Goal: Navigation & Orientation: Find specific page/section

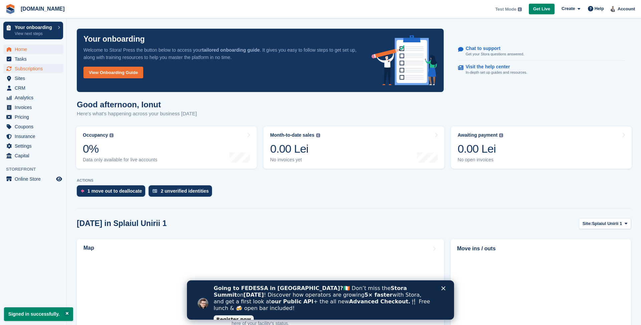
click at [28, 68] on span "Subscriptions" at bounding box center [35, 68] width 40 height 9
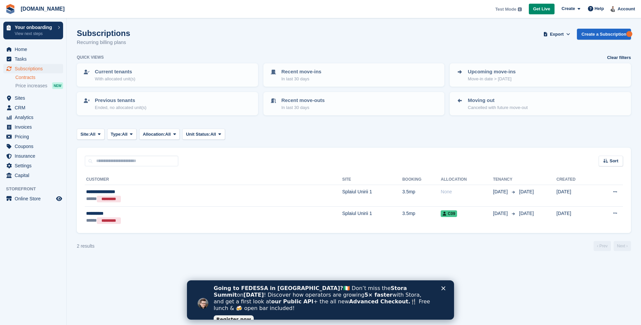
click at [23, 80] on link "Contracts" at bounding box center [39, 77] width 48 height 6
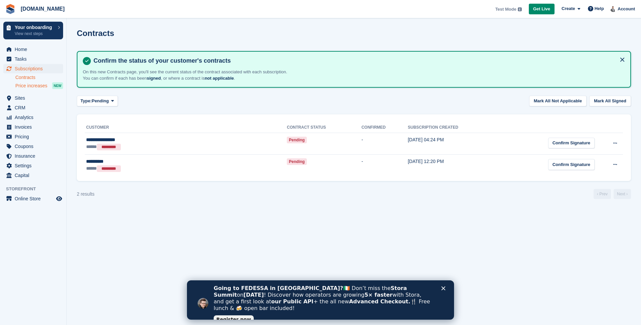
click at [23, 84] on span "Price increases" at bounding box center [31, 86] width 32 height 6
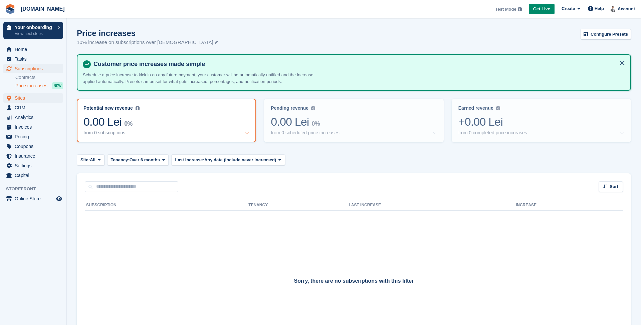
click at [22, 97] on span "Sites" at bounding box center [35, 97] width 40 height 9
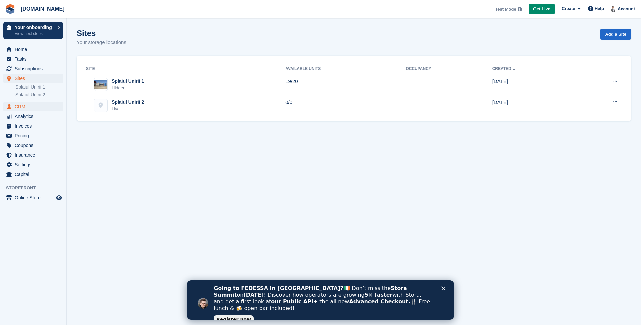
click at [22, 107] on span "CRM" at bounding box center [35, 106] width 40 height 9
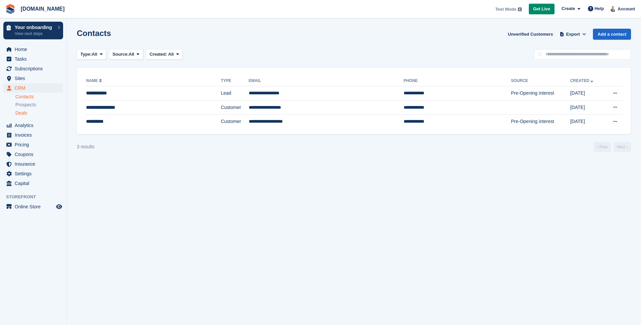
click at [35, 110] on link "Deals" at bounding box center [39, 113] width 48 height 7
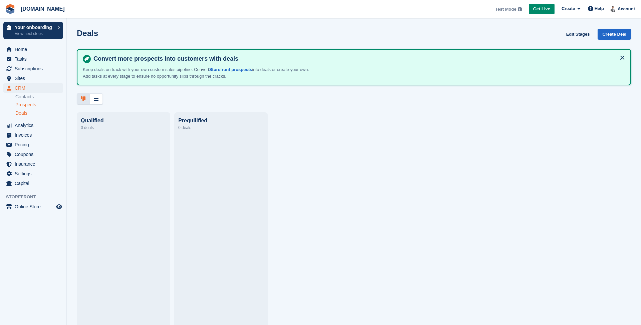
click at [31, 103] on span "Prospects" at bounding box center [25, 105] width 21 height 6
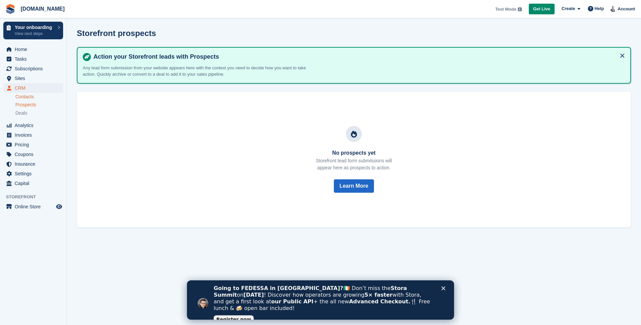
click at [30, 97] on link "Contacts" at bounding box center [39, 97] width 48 height 6
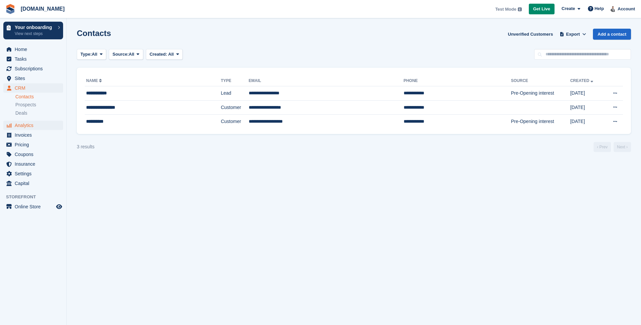
click at [31, 126] on span "Analytics" at bounding box center [35, 125] width 40 height 9
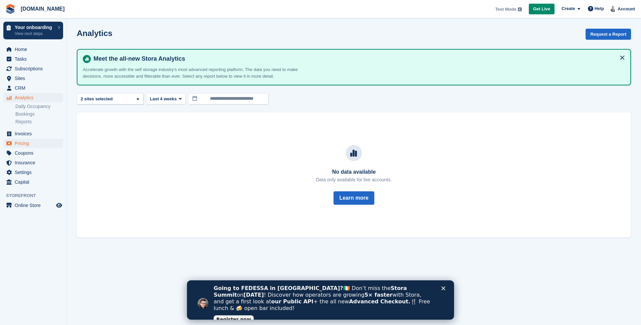
click at [27, 140] on span "Pricing" at bounding box center [35, 143] width 40 height 9
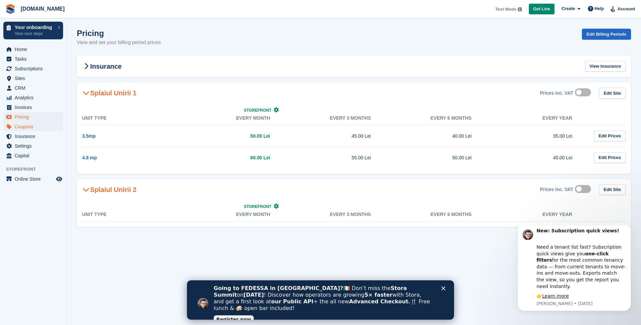
click at [32, 126] on span "Coupons" at bounding box center [35, 126] width 40 height 9
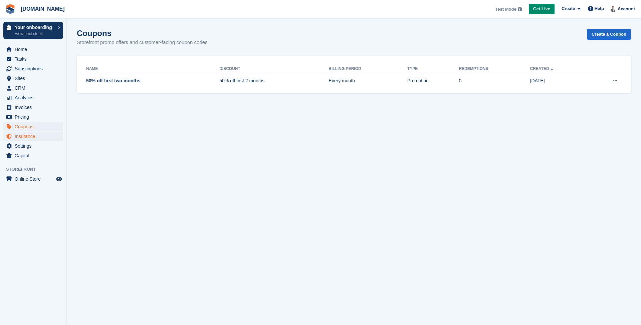
click at [33, 137] on span "Insurance" at bounding box center [35, 136] width 40 height 9
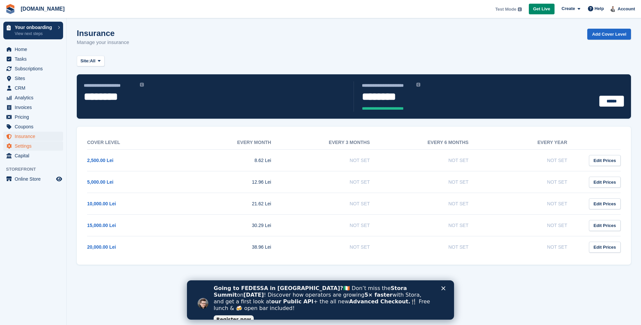
click at [32, 144] on span "Settings" at bounding box center [35, 145] width 40 height 9
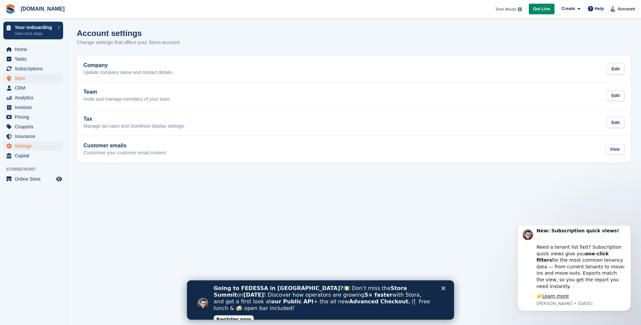
click at [19, 79] on span "Sites" at bounding box center [35, 78] width 40 height 9
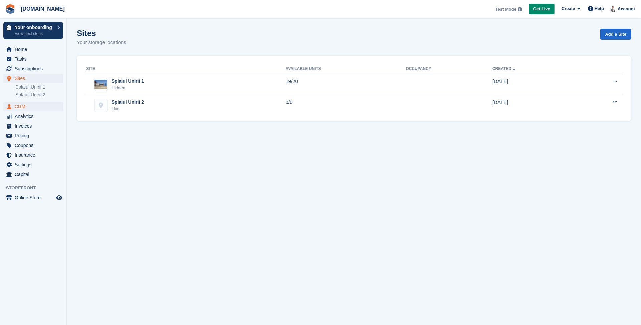
click at [18, 109] on span "CRM" at bounding box center [35, 106] width 40 height 9
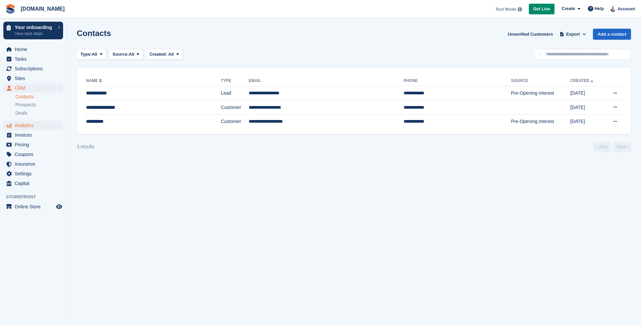
click at [18, 126] on span "Analytics" at bounding box center [35, 125] width 40 height 9
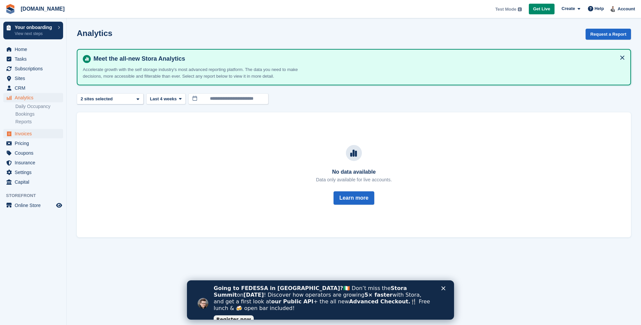
click at [18, 135] on span "Invoices" at bounding box center [35, 133] width 40 height 9
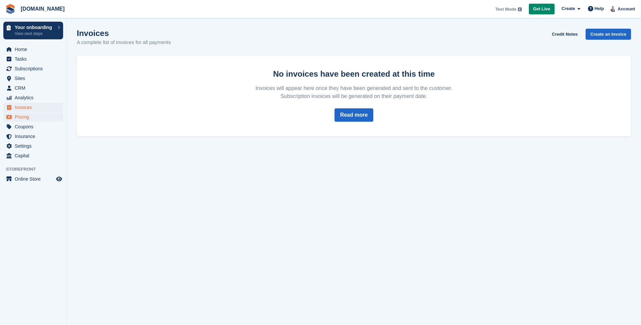
click at [20, 120] on span "Pricing" at bounding box center [35, 116] width 40 height 9
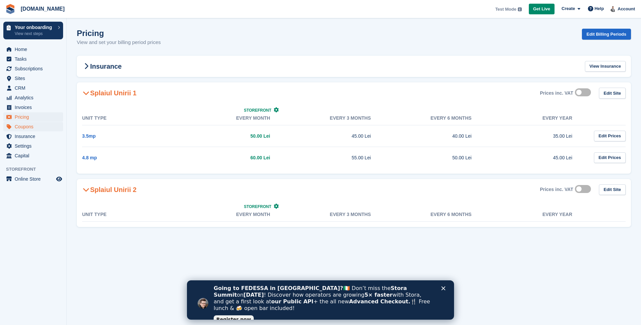
click at [30, 129] on span "Coupons" at bounding box center [35, 126] width 40 height 9
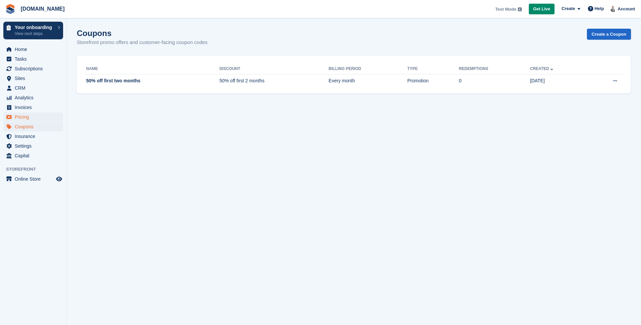
click at [28, 120] on span "Pricing" at bounding box center [35, 116] width 40 height 9
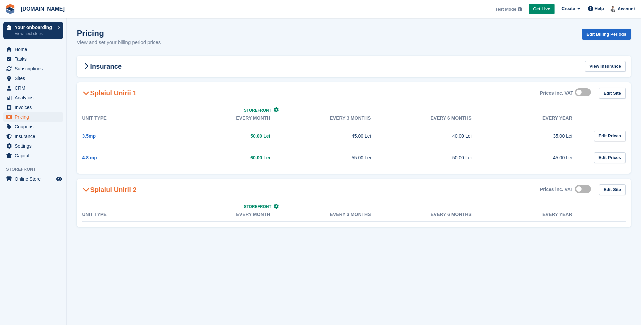
click at [28, 131] on ul "Coupons" at bounding box center [33, 127] width 66 height 10
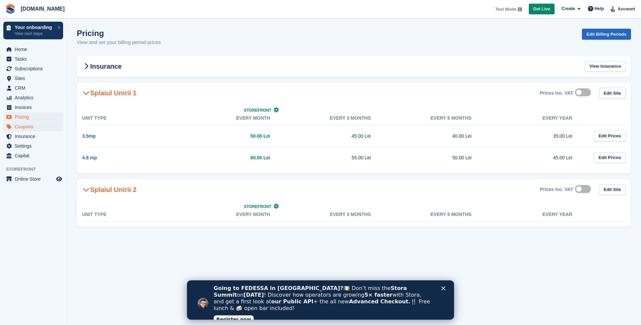
click at [28, 129] on span "Coupons" at bounding box center [35, 126] width 40 height 9
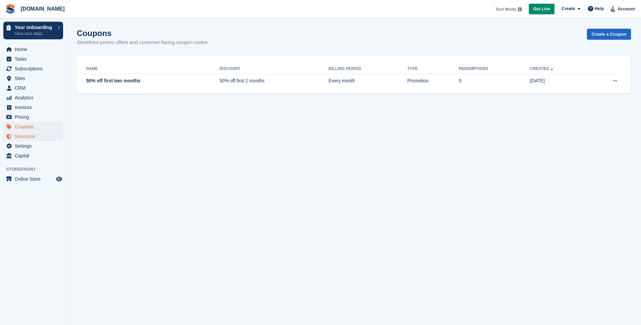
click at [28, 138] on span "Insurance" at bounding box center [35, 136] width 40 height 9
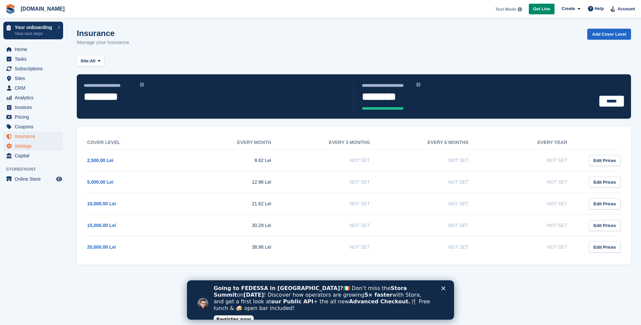
click at [20, 147] on span "Settings" at bounding box center [35, 145] width 40 height 9
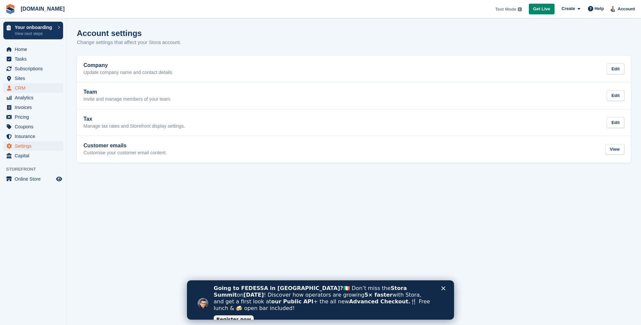
click at [20, 87] on span "CRM" at bounding box center [35, 87] width 40 height 9
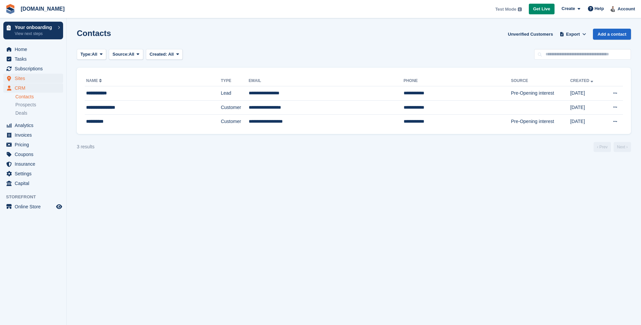
click at [19, 78] on span "Sites" at bounding box center [35, 78] width 40 height 9
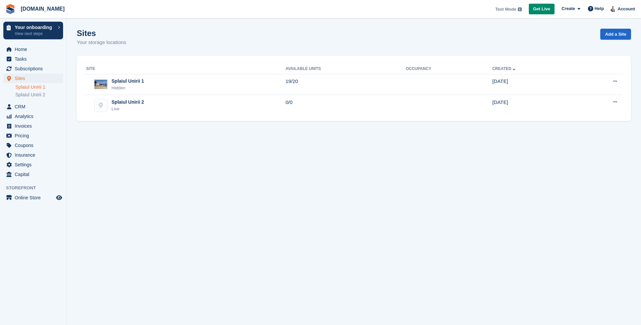
click at [31, 89] on link "Splaiul Unirii 1" at bounding box center [39, 87] width 48 height 6
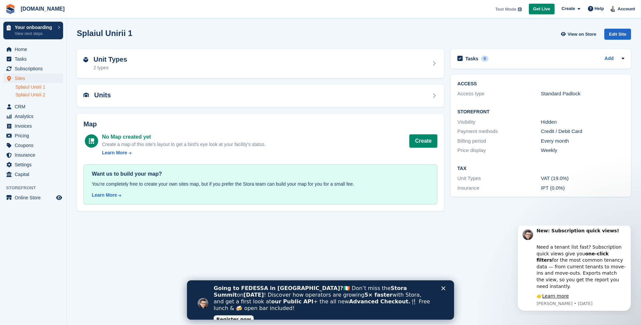
click at [35, 94] on link "Splaiul Unirii 2" at bounding box center [39, 95] width 48 height 6
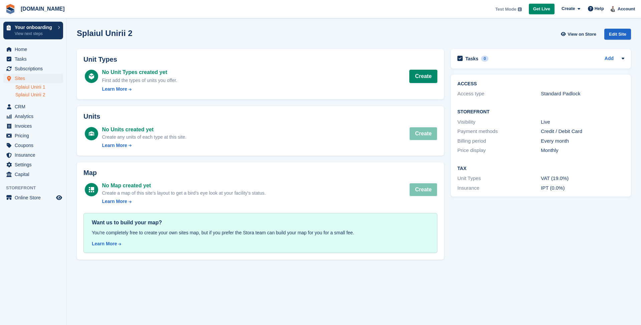
click at [35, 88] on link "Splaiul Unirii 1" at bounding box center [39, 87] width 48 height 6
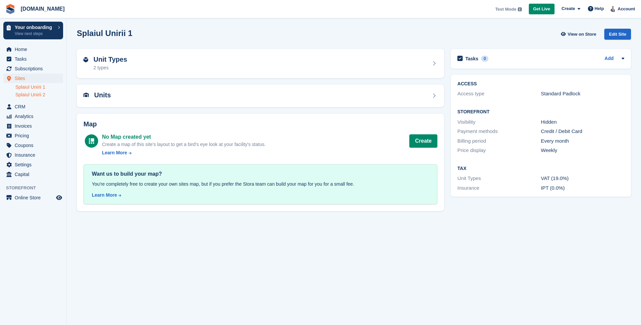
click at [35, 96] on link "Splaiul Unirii 2" at bounding box center [39, 95] width 48 height 6
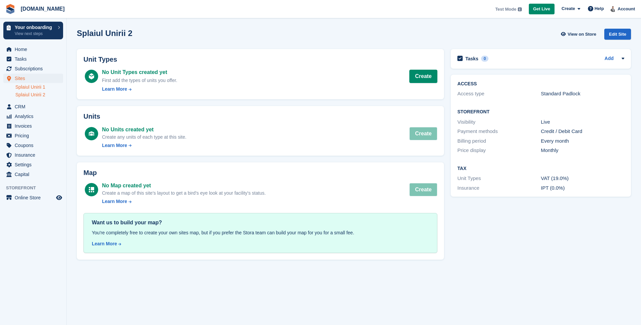
click at [35, 89] on link "Splaiul Unirii 1" at bounding box center [39, 87] width 48 height 6
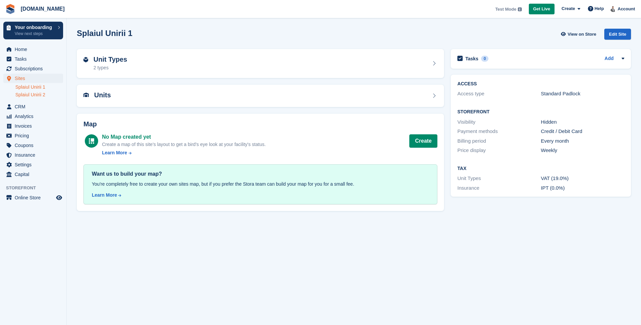
click at [35, 96] on link "Splaiul Unirii 2" at bounding box center [39, 95] width 48 height 6
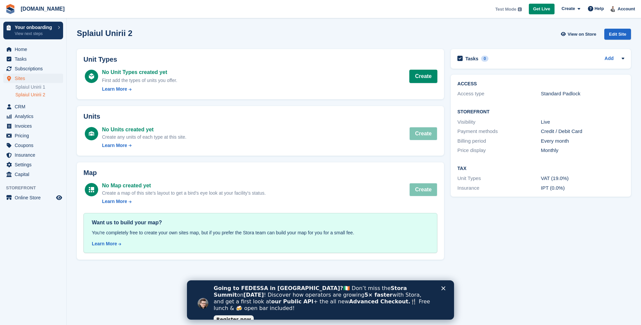
click at [139, 96] on div "Unit Types No Unit Types created yet First add the types of units you offer. Le…" at bounding box center [260, 74] width 367 height 51
click at [423, 77] on link "Create" at bounding box center [423, 76] width 28 height 13
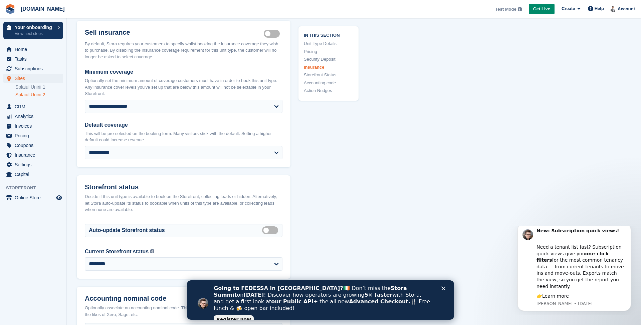
scroll to position [767, 0]
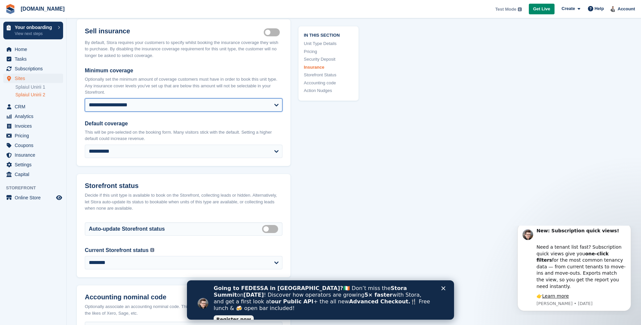
select select "****"
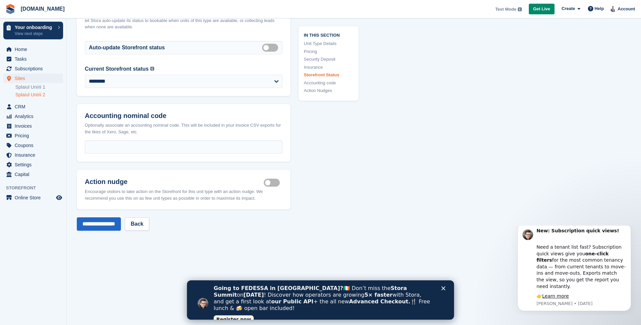
scroll to position [949, 0]
click at [14, 108] on link "CRM" at bounding box center [33, 106] width 60 height 9
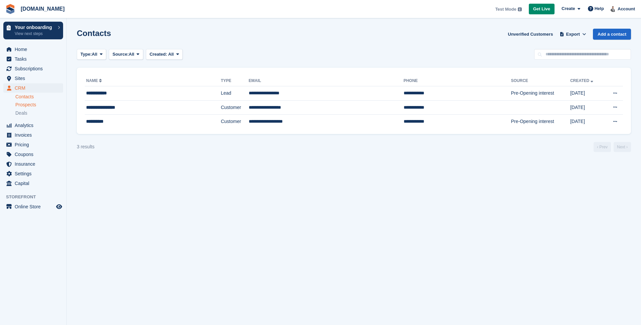
click at [28, 104] on span "Prospects" at bounding box center [25, 105] width 21 height 6
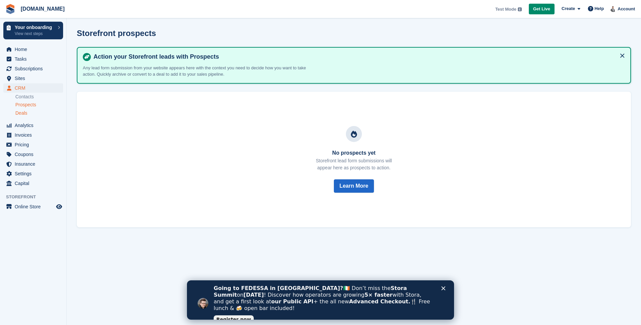
click at [26, 110] on span "Deals" at bounding box center [21, 113] width 12 height 6
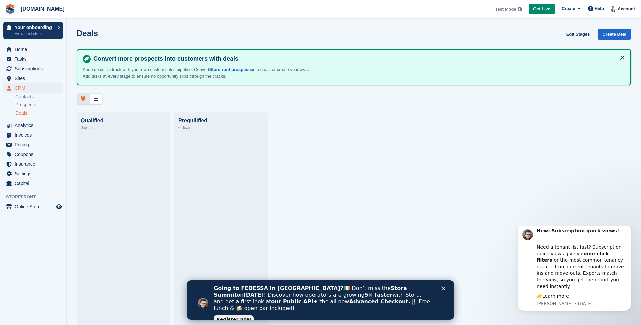
click at [118, 130] on div "0 deals" at bounding box center [123, 128] width 85 height 8
click at [98, 101] on icon at bounding box center [96, 98] width 5 height 5
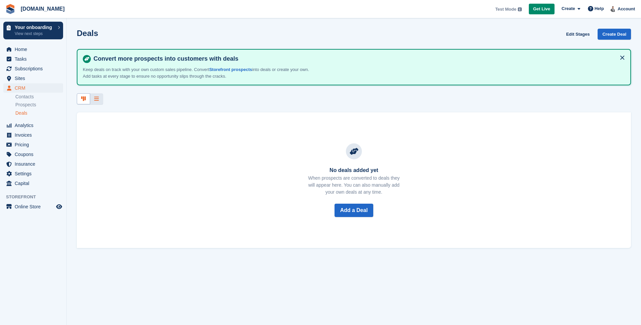
click at [84, 96] on icon at bounding box center [83, 98] width 5 height 5
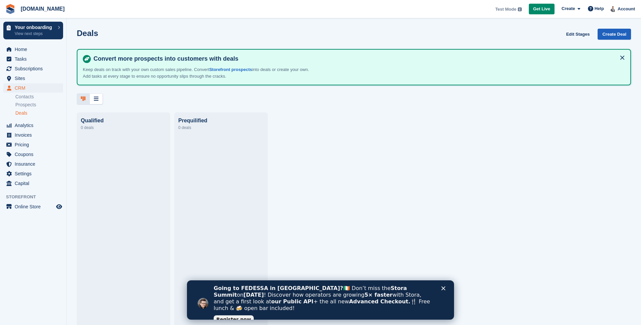
click at [611, 35] on link "Create Deal" at bounding box center [613, 34] width 33 height 11
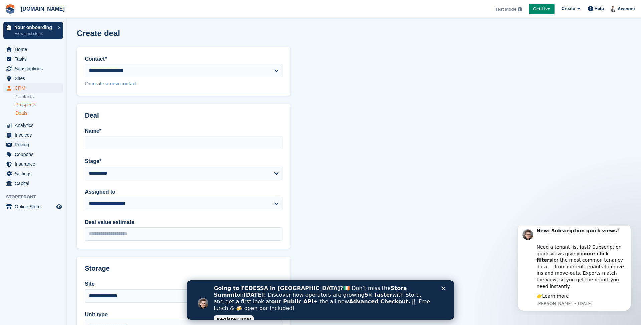
click at [22, 106] on span "Prospects" at bounding box center [25, 105] width 21 height 6
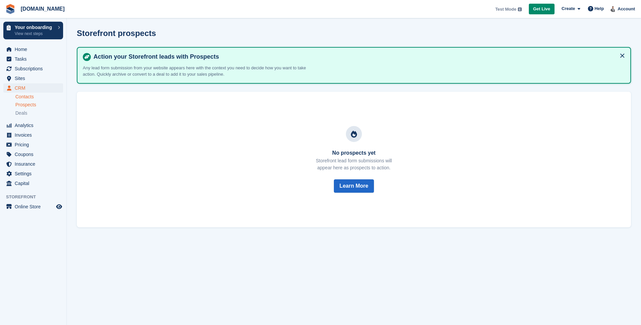
click at [24, 100] on link "Contacts" at bounding box center [39, 97] width 48 height 6
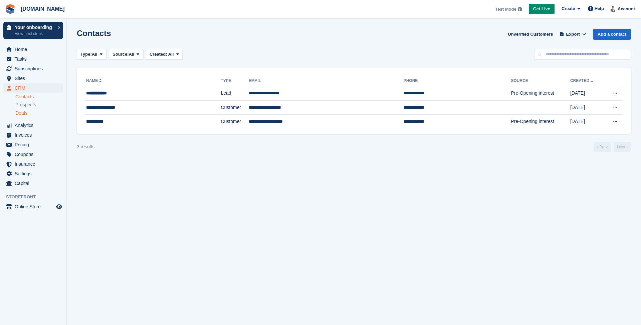
click at [26, 113] on span "Deals" at bounding box center [21, 113] width 12 height 6
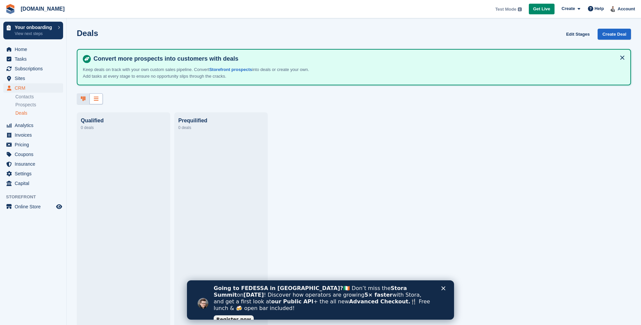
click at [92, 101] on div at bounding box center [95, 98] width 13 height 11
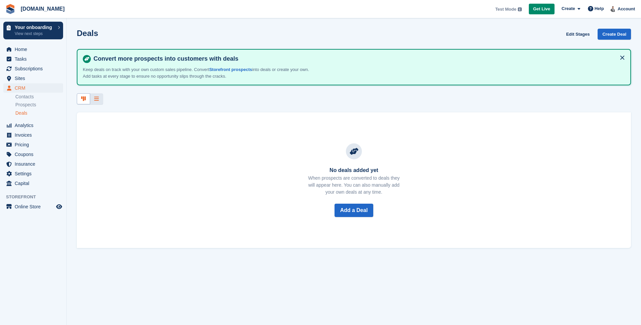
click at [79, 99] on div at bounding box center [83, 98] width 13 height 11
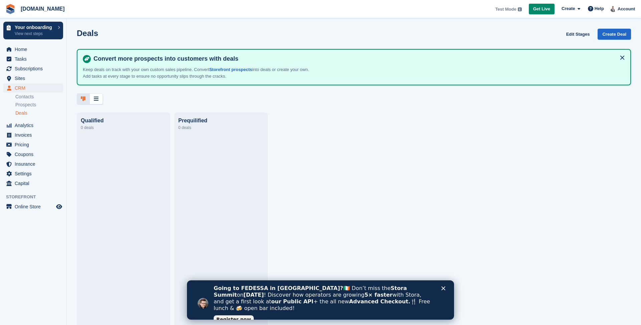
drag, startPoint x: 373, startPoint y: 294, endPoint x: 281, endPoint y: 302, distance: 92.7
click at [281, 302] on div "Going to FEDESSA in [GEOGRAPHIC_DATA]? 🇮🇪 Don’t miss the Stora Summit on [DATE]…" at bounding box center [323, 298] width 219 height 27
click at [341, 307] on div "Going to FEDESSA in [GEOGRAPHIC_DATA]? 🇮🇪 Don’t miss the Stora Summit on [DATE]…" at bounding box center [326, 298] width 224 height 31
click at [232, 316] on link "Register now" at bounding box center [234, 320] width 40 height 8
click at [31, 105] on span "Prospects" at bounding box center [25, 105] width 21 height 6
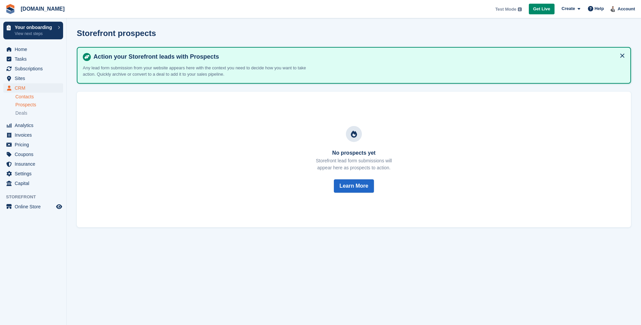
click at [32, 94] on link "Contacts" at bounding box center [39, 97] width 48 height 6
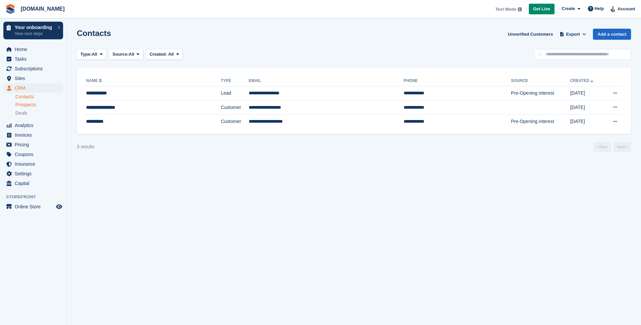
click at [22, 108] on link "Prospects" at bounding box center [39, 104] width 48 height 7
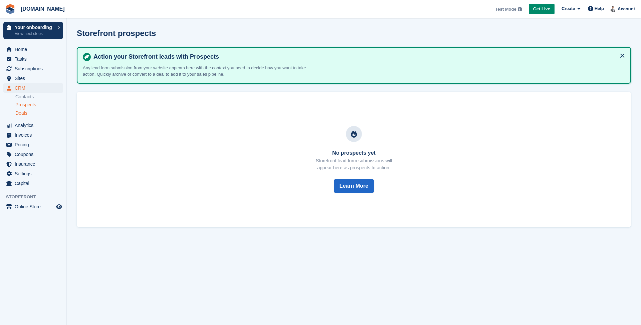
click at [22, 115] on span "Deals" at bounding box center [21, 113] width 12 height 6
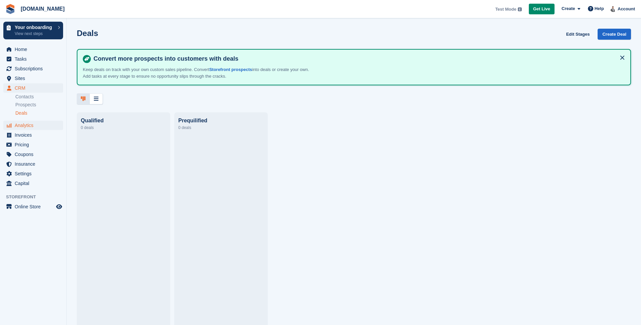
click at [22, 123] on span "Analytics" at bounding box center [35, 125] width 40 height 9
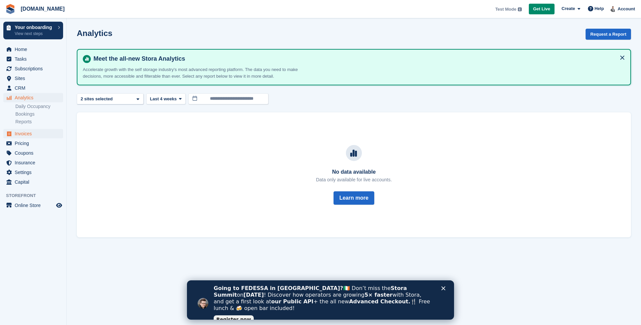
click at [25, 134] on span "Invoices" at bounding box center [35, 133] width 40 height 9
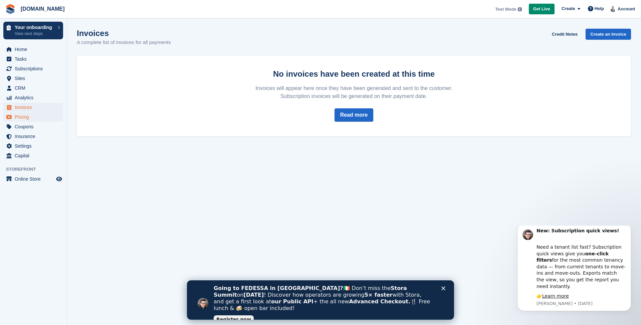
click at [25, 113] on span "Pricing" at bounding box center [35, 116] width 40 height 9
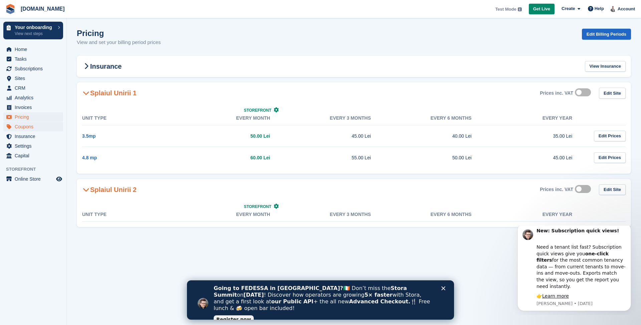
click at [20, 129] on span "Coupons" at bounding box center [35, 126] width 40 height 9
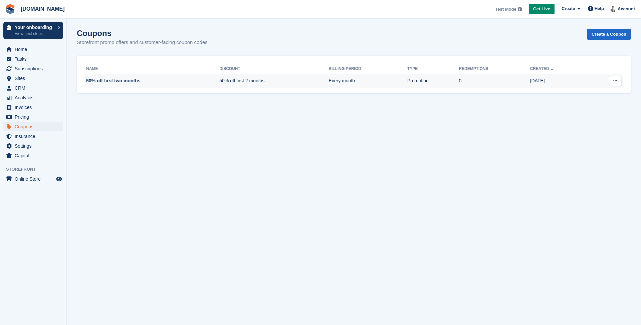
click at [511, 79] on td "0" at bounding box center [493, 81] width 71 height 14
click at [241, 142] on section "Coupons Storefront promo offers and customer-facing coupon codes Create a Coupo…" at bounding box center [354, 162] width 574 height 325
click at [31, 107] on span "Invoices" at bounding box center [35, 107] width 40 height 9
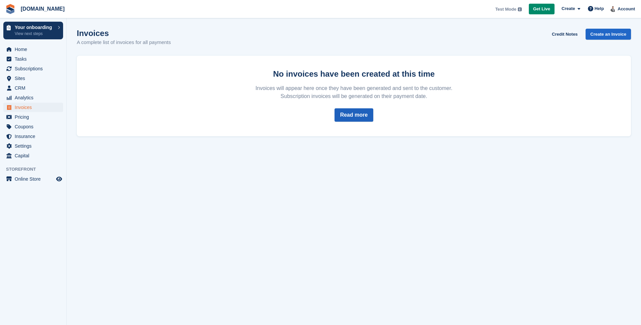
click at [355, 117] on link "Read more" at bounding box center [353, 114] width 39 height 13
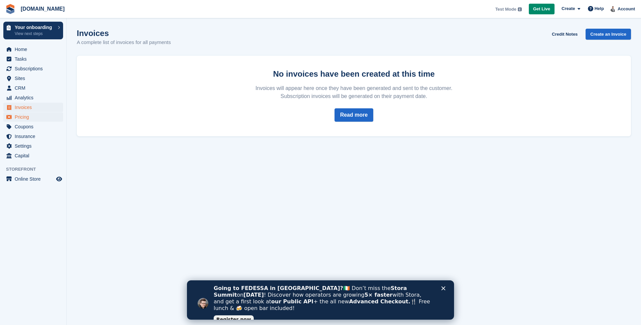
click at [32, 117] on span "Pricing" at bounding box center [35, 116] width 40 height 9
